Goal: Find specific page/section: Find specific page/section

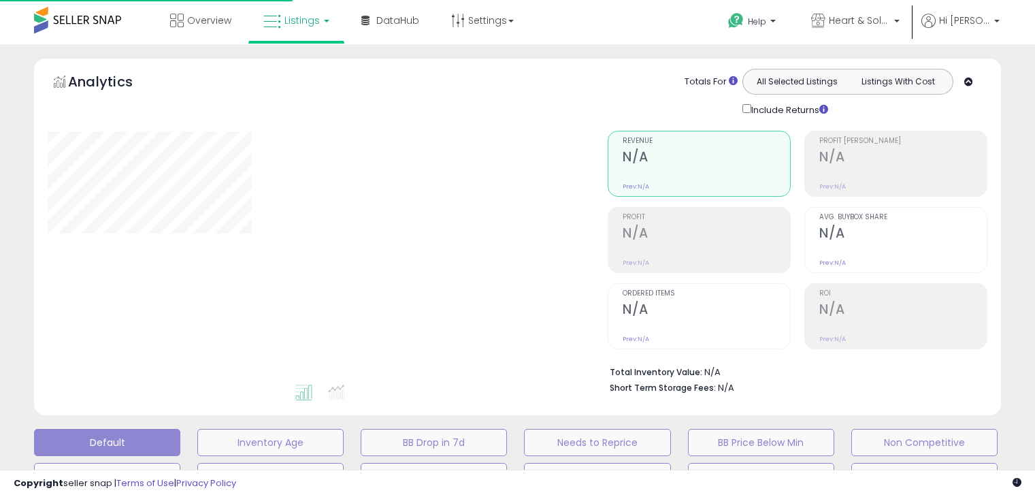
scroll to position [381, 0]
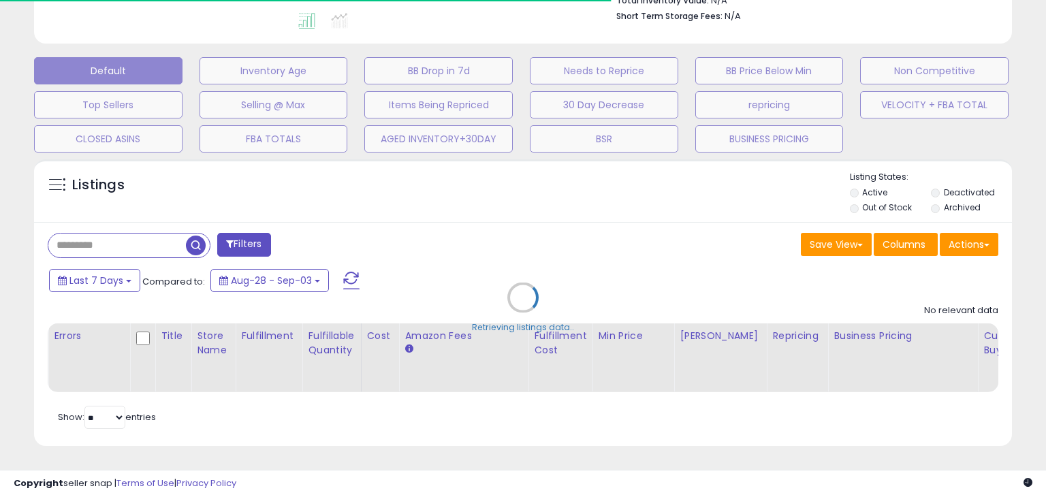
click at [149, 232] on div "Retrieving listings data.." at bounding box center [523, 307] width 998 height 310
click at [111, 233] on div "Retrieving listings data.." at bounding box center [523, 307] width 998 height 310
click at [82, 229] on div "Retrieving listings data.." at bounding box center [523, 307] width 998 height 310
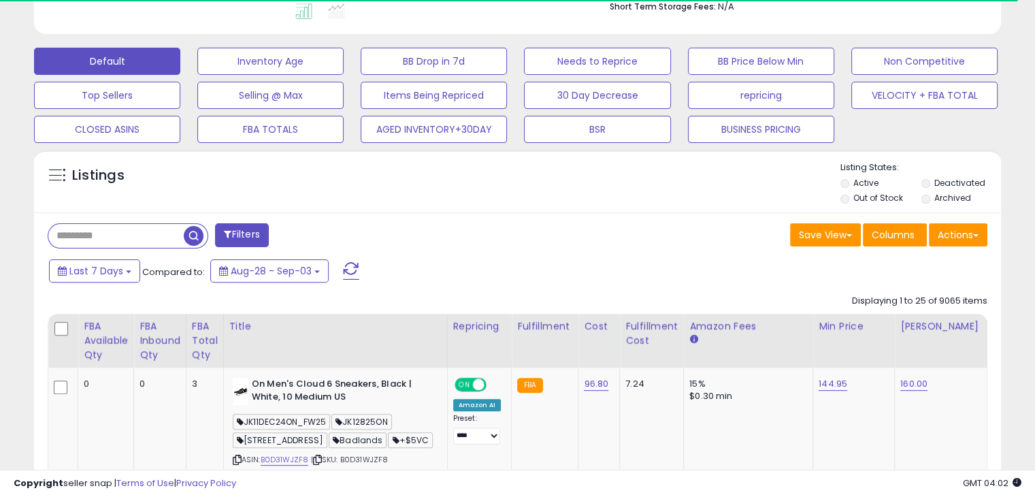
click at [91, 232] on input "text" at bounding box center [115, 236] width 135 height 24
paste input "**********"
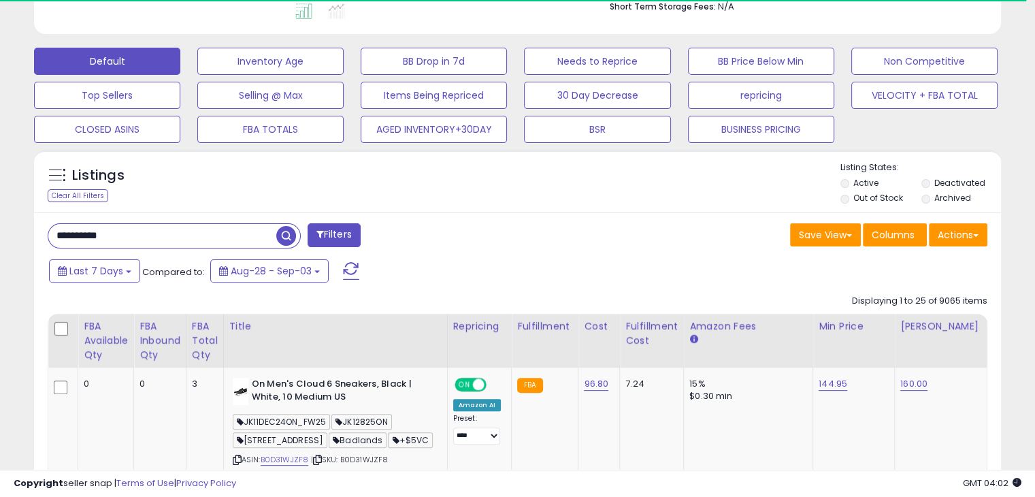
type input "**********"
click at [286, 236] on span "button" at bounding box center [286, 236] width 20 height 20
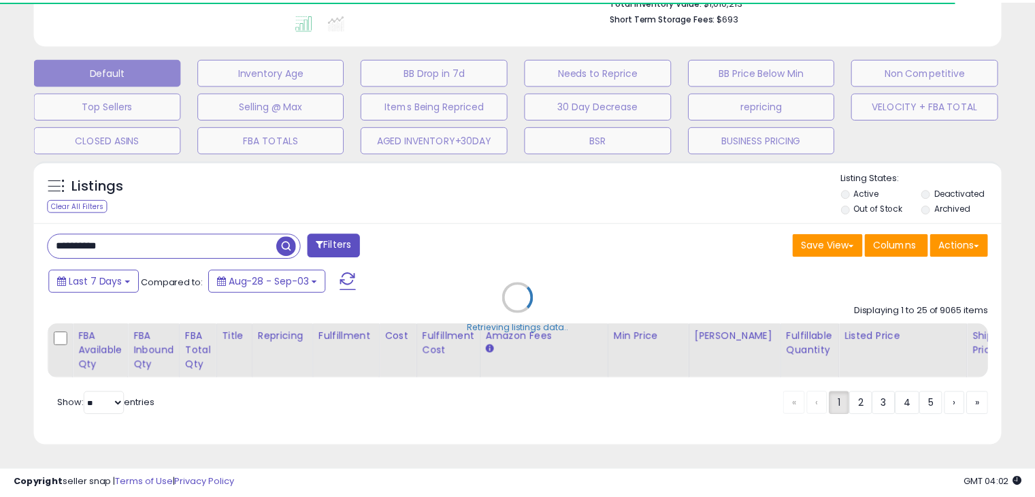
scroll to position [368, 0]
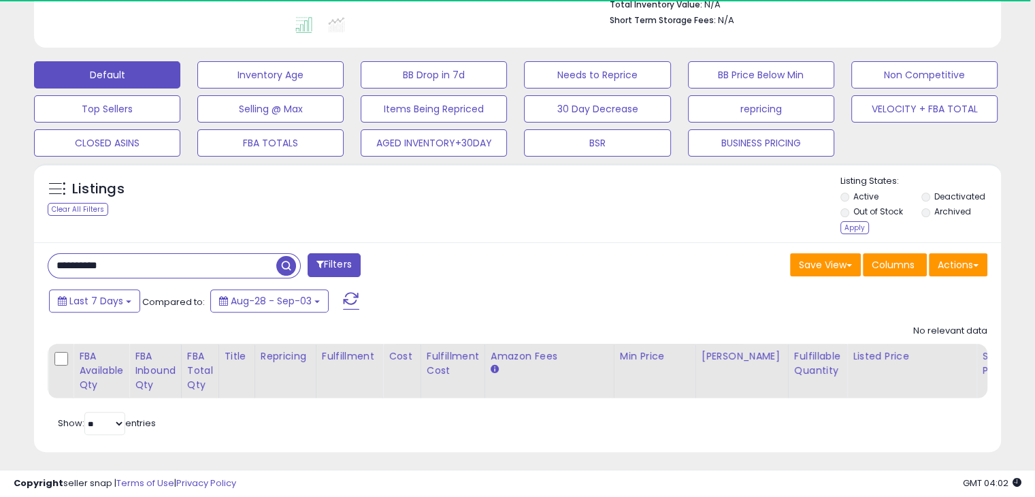
click at [858, 225] on div "Apply" at bounding box center [855, 227] width 29 height 13
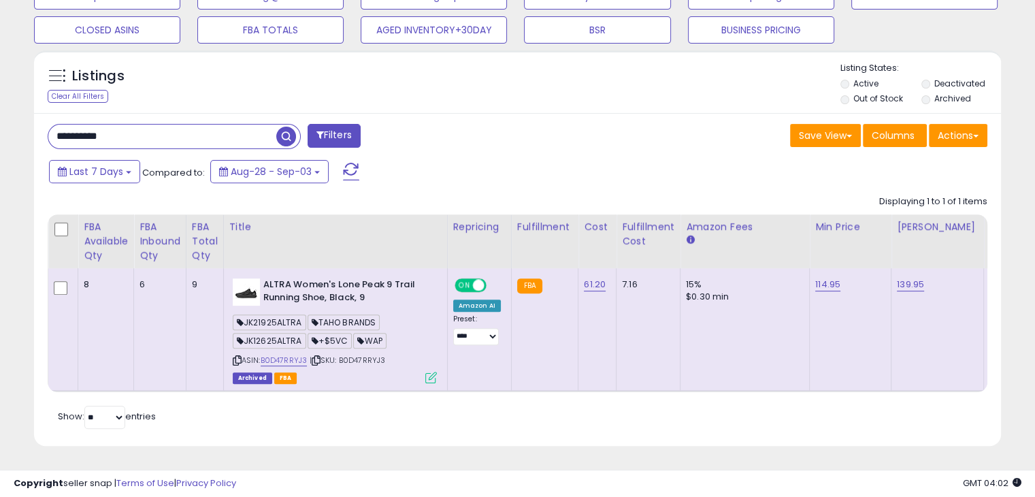
scroll to position [278, 560]
drag, startPoint x: 303, startPoint y: 312, endPoint x: 248, endPoint y: 312, distance: 55.1
click at [248, 314] on span "JK21925ALTRA" at bounding box center [270, 322] width 74 height 16
copy span "JK21925ALTRA"
